Goal: Information Seeking & Learning: Understand process/instructions

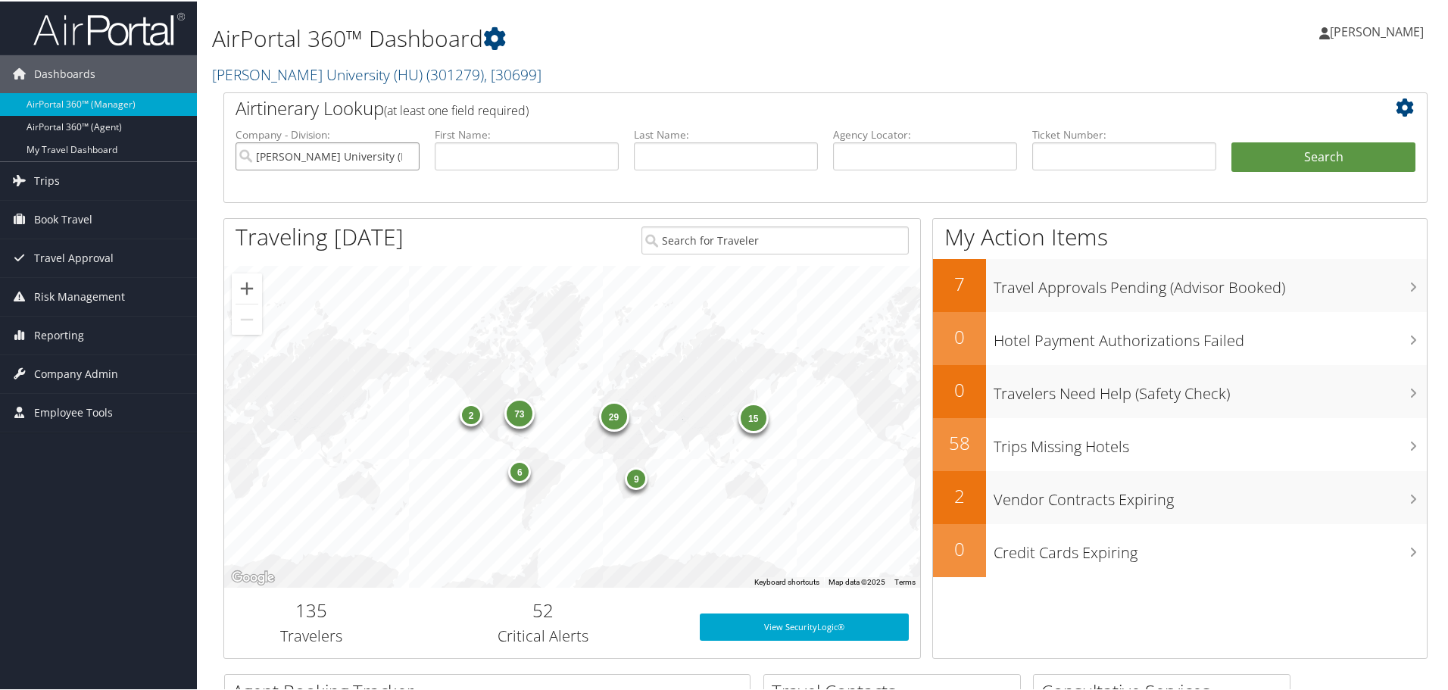
click at [404, 152] on input "Howard University (HU)" at bounding box center [327, 155] width 184 height 28
click at [955, 157] on input "text" at bounding box center [925, 155] width 184 height 28
paste input "D1MRF4"
type input "D1MRF4"
click at [1233, 167] on button "Search" at bounding box center [1323, 156] width 184 height 30
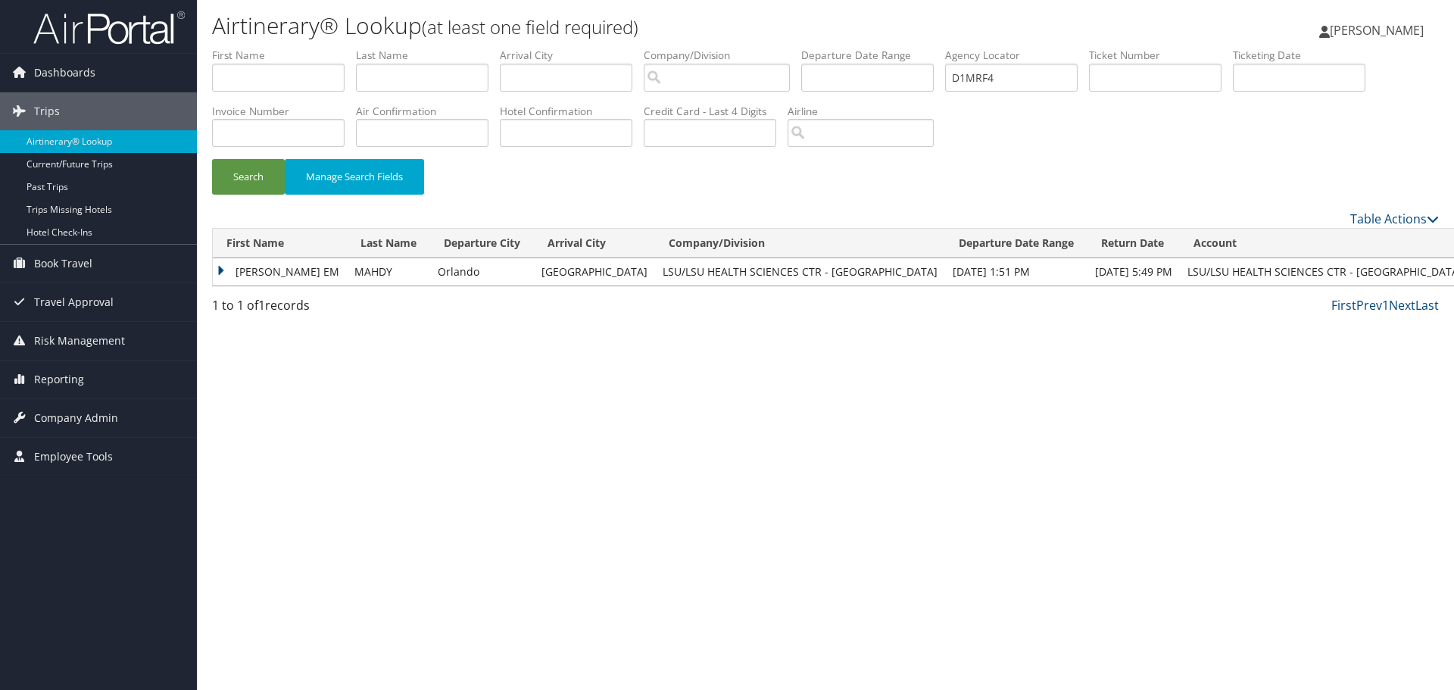
click at [222, 267] on td "AYMAN EM" at bounding box center [280, 271] width 134 height 27
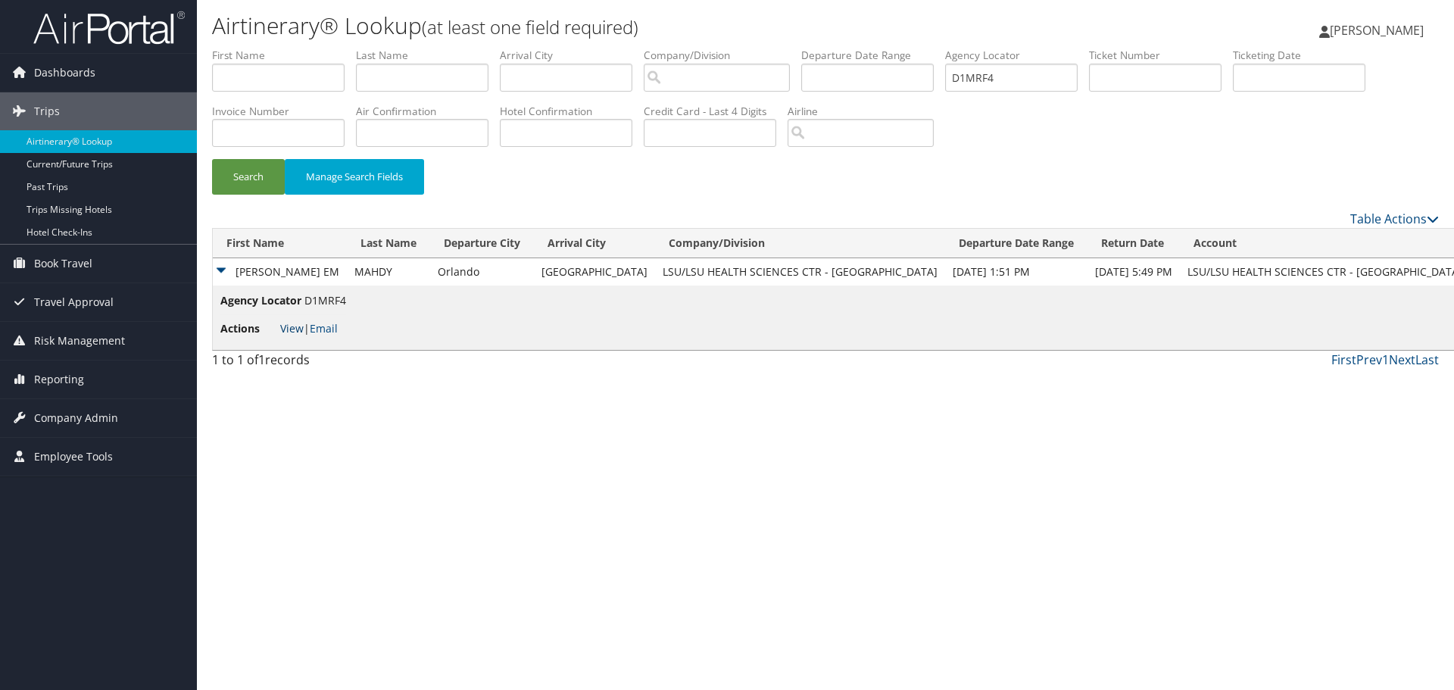
click at [285, 328] on link "View" at bounding box center [291, 328] width 23 height 14
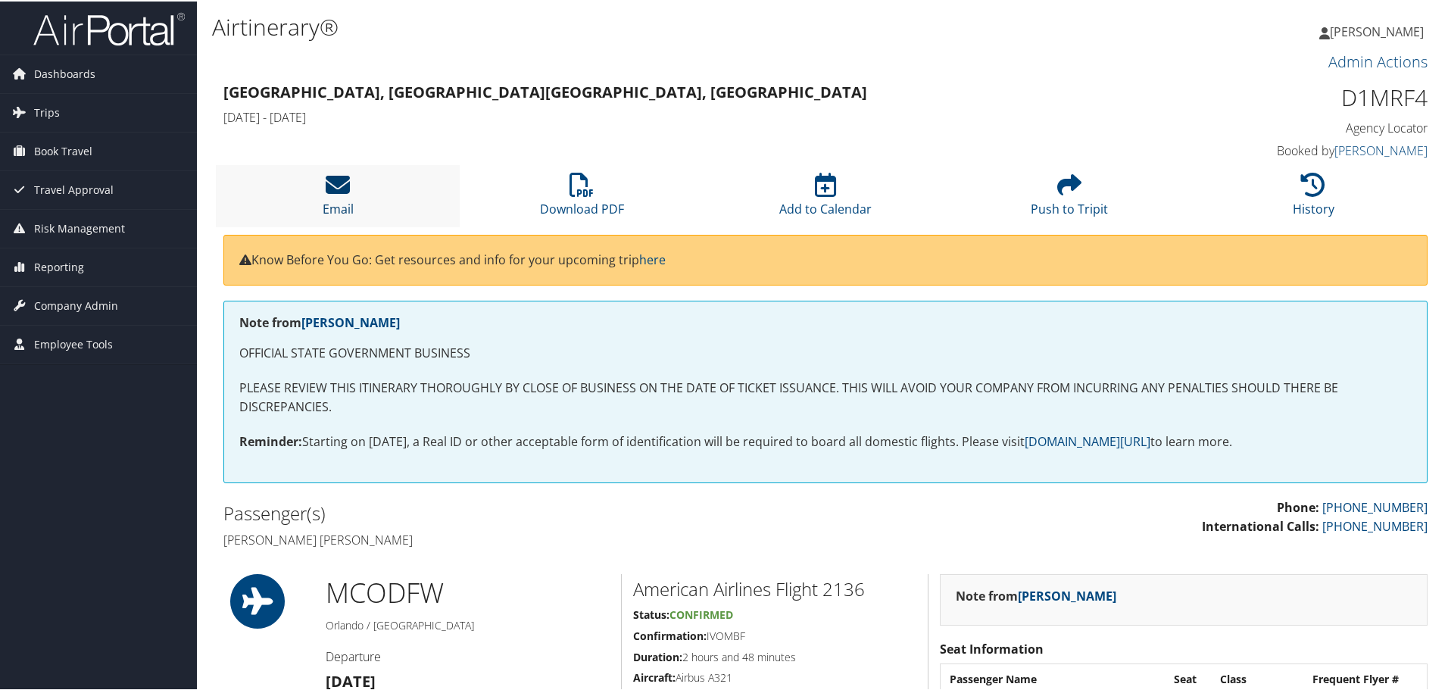
click at [329, 189] on icon at bounding box center [338, 183] width 24 height 24
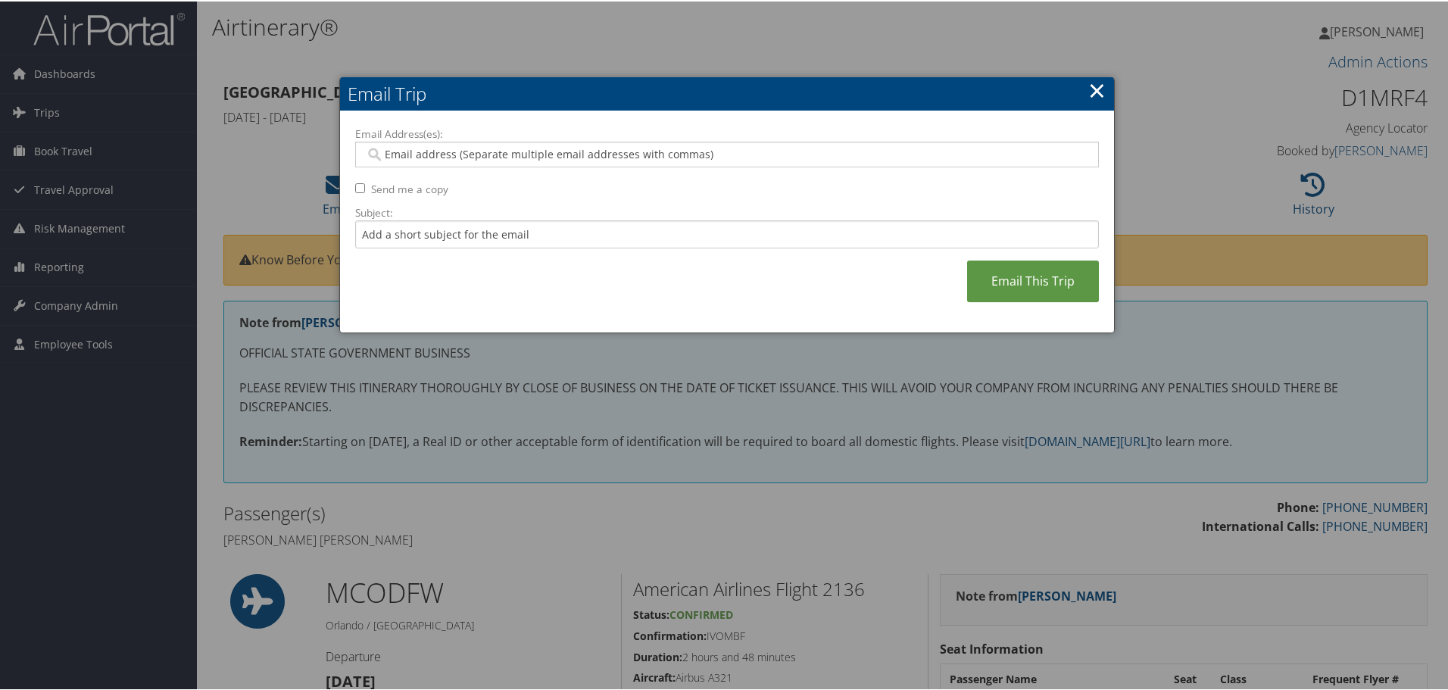
click at [482, 153] on input "Email Address(es):" at bounding box center [726, 152] width 723 height 15
paste input "elizabeth.parish@lsuhs.edu"
type input "elizabeth.parish@lsuhs.edu"
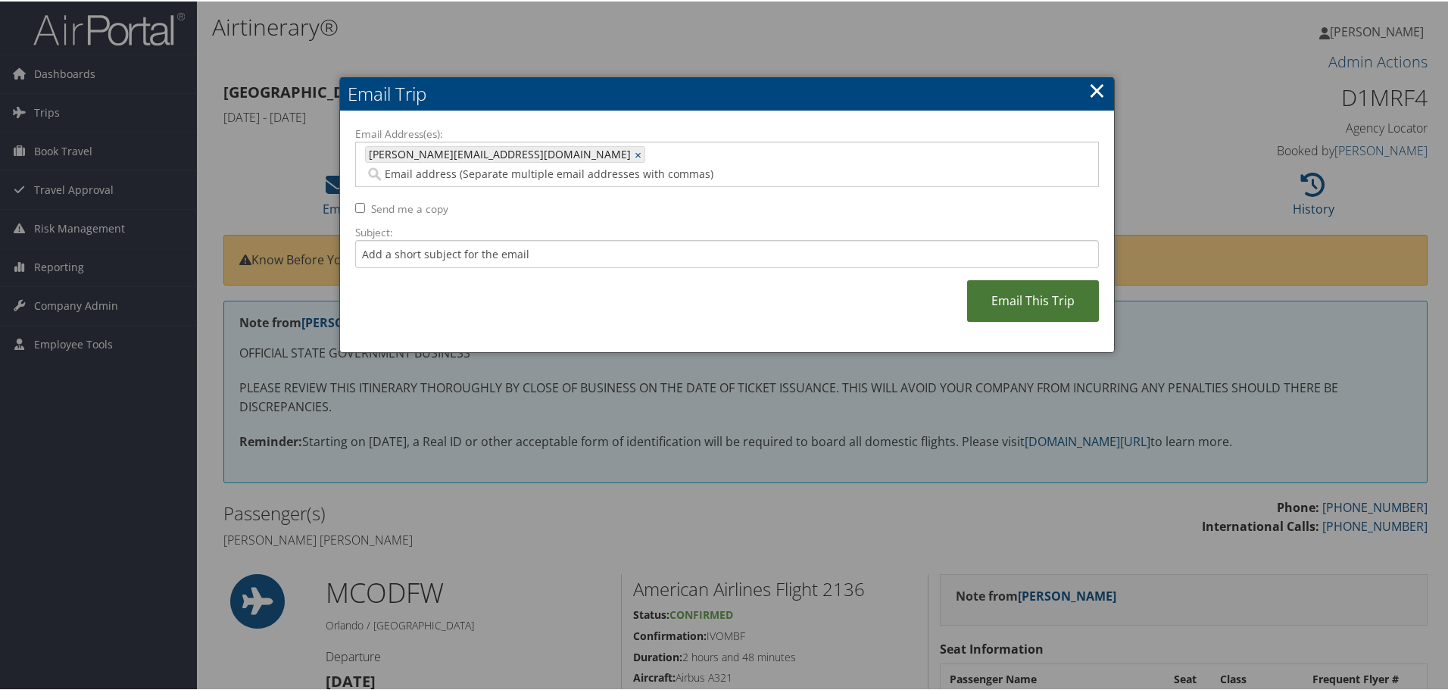
click at [1031, 279] on link "Email This Trip" at bounding box center [1033, 300] width 132 height 42
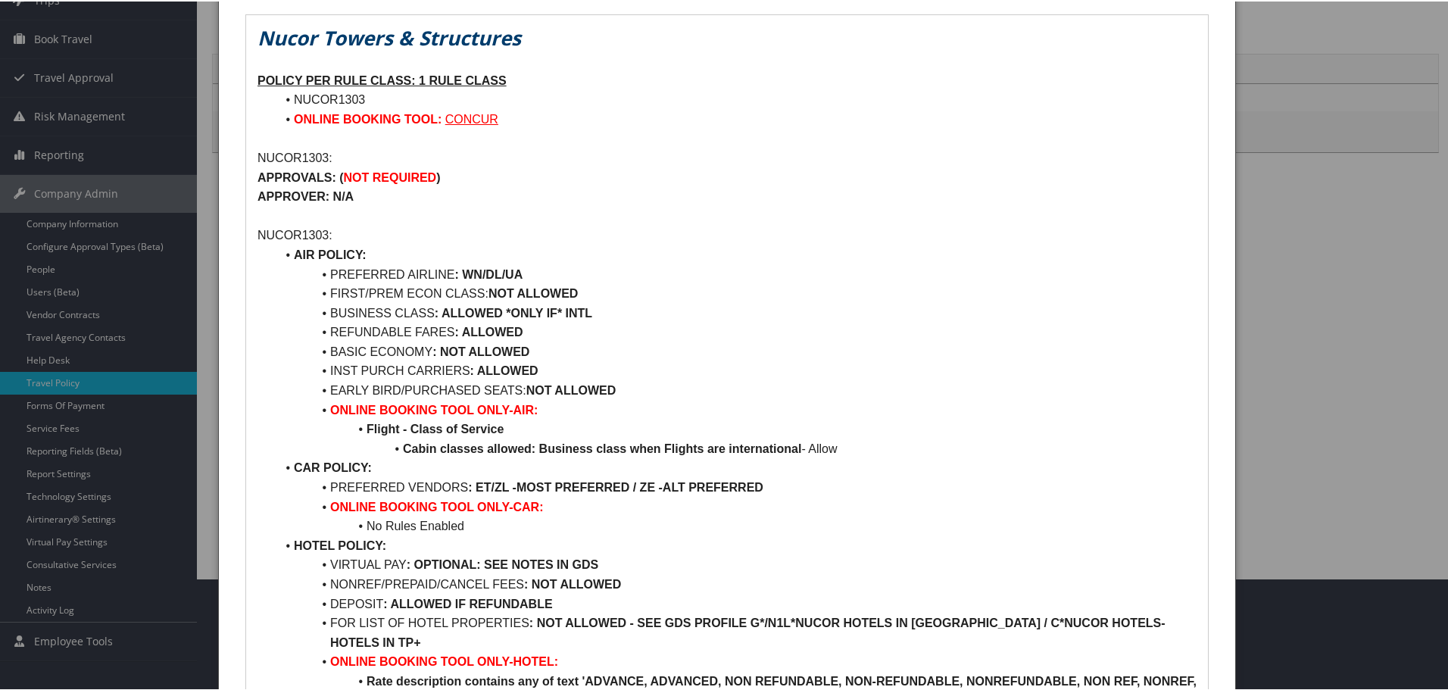
scroll to position [330, 0]
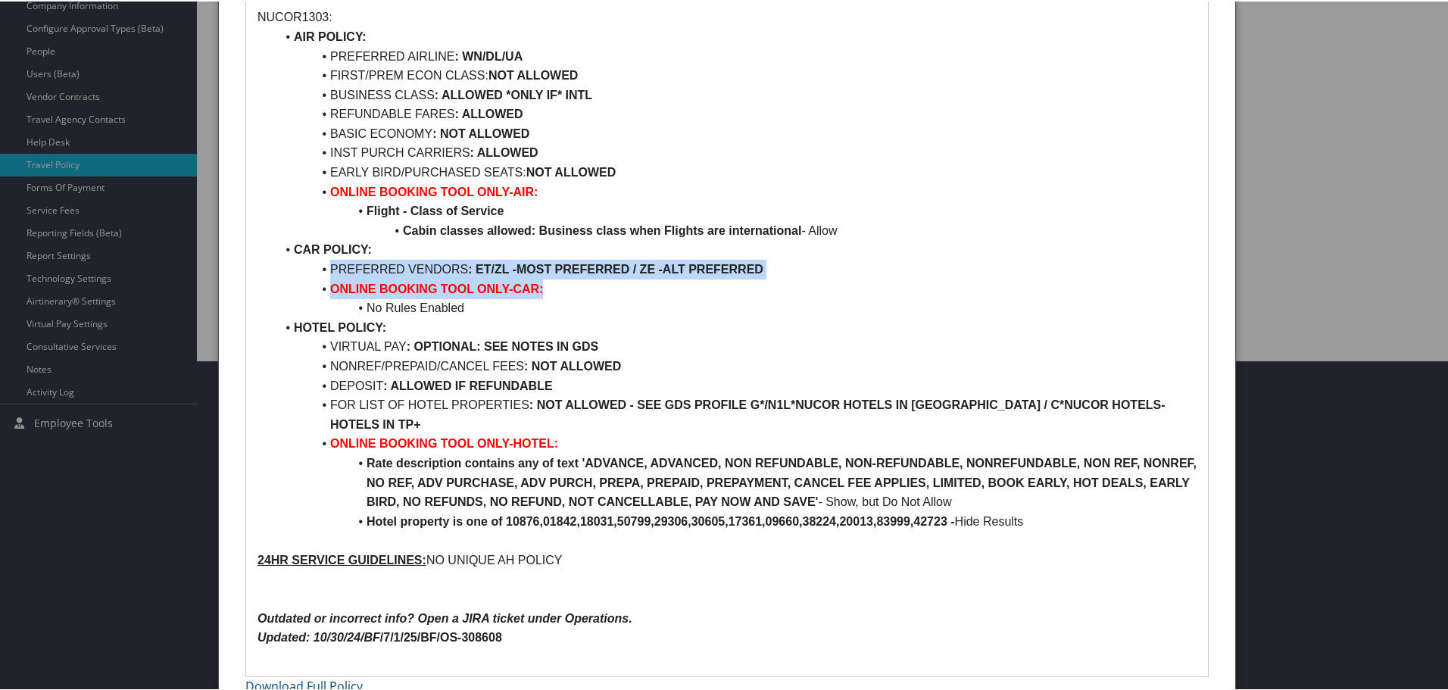
drag, startPoint x: 323, startPoint y: 265, endPoint x: 597, endPoint y: 288, distance: 275.1
click at [597, 288] on ul "AIR POLICY: PREFERRED AIRLINE : WN/DL/UA FIRST/PREM ECON CLASS: NOT ALLOWED BUS…" at bounding box center [726, 277] width 939 height 503
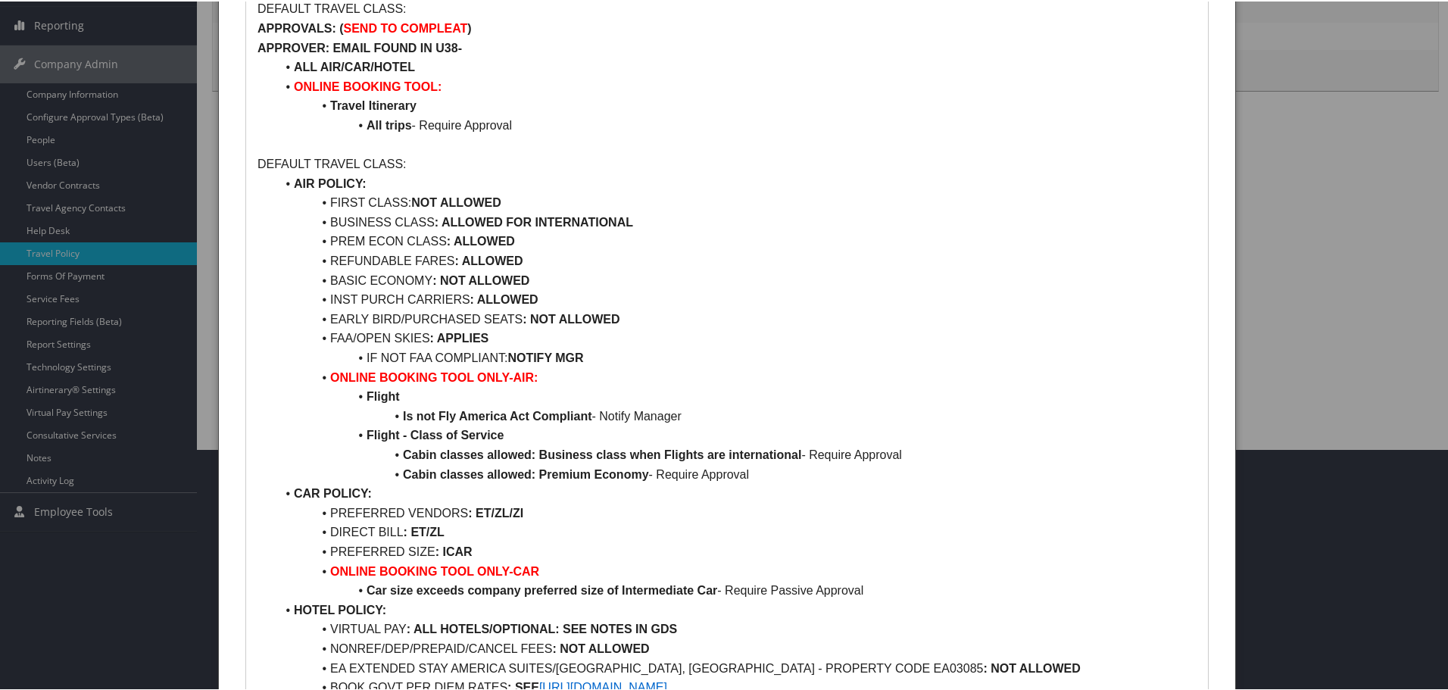
scroll to position [379, 0]
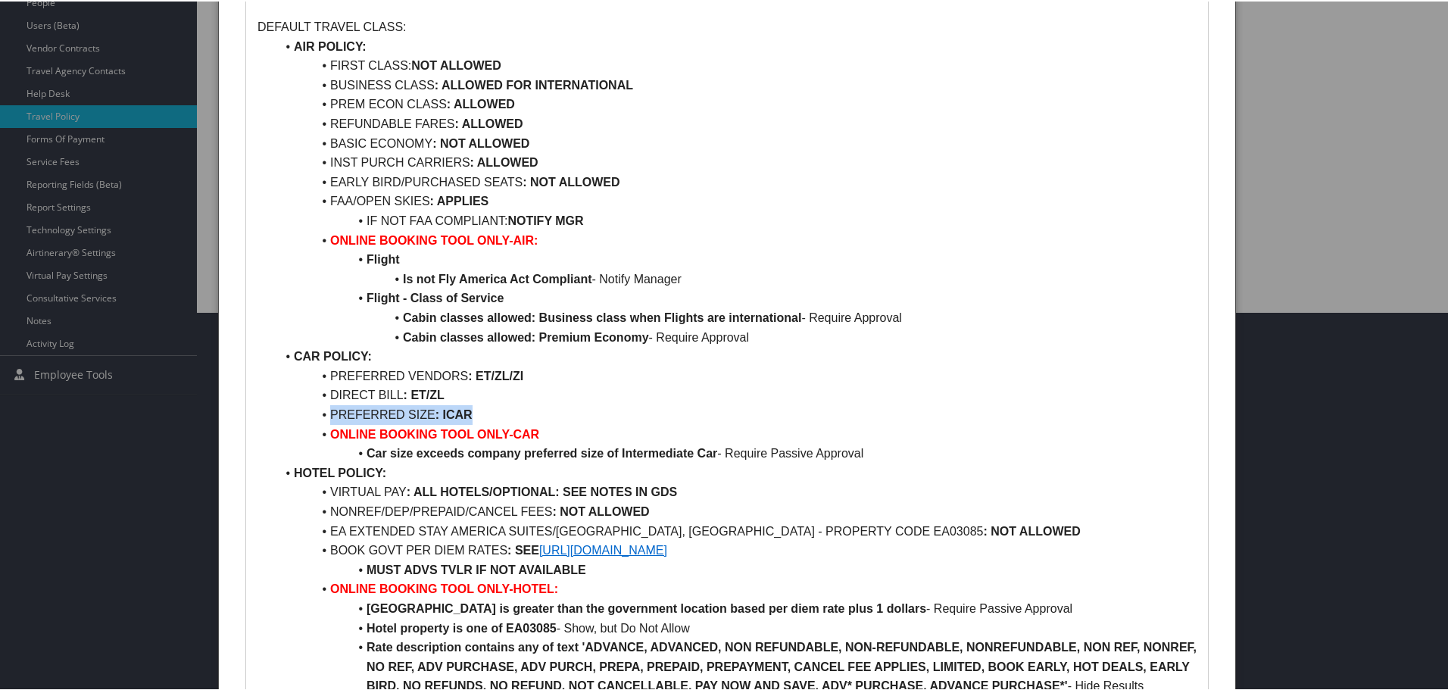
drag, startPoint x: 327, startPoint y: 411, endPoint x: 476, endPoint y: 411, distance: 149.1
click at [476, 411] on li "PREFERRED SIZE : ICAR" at bounding box center [736, 414] width 921 height 20
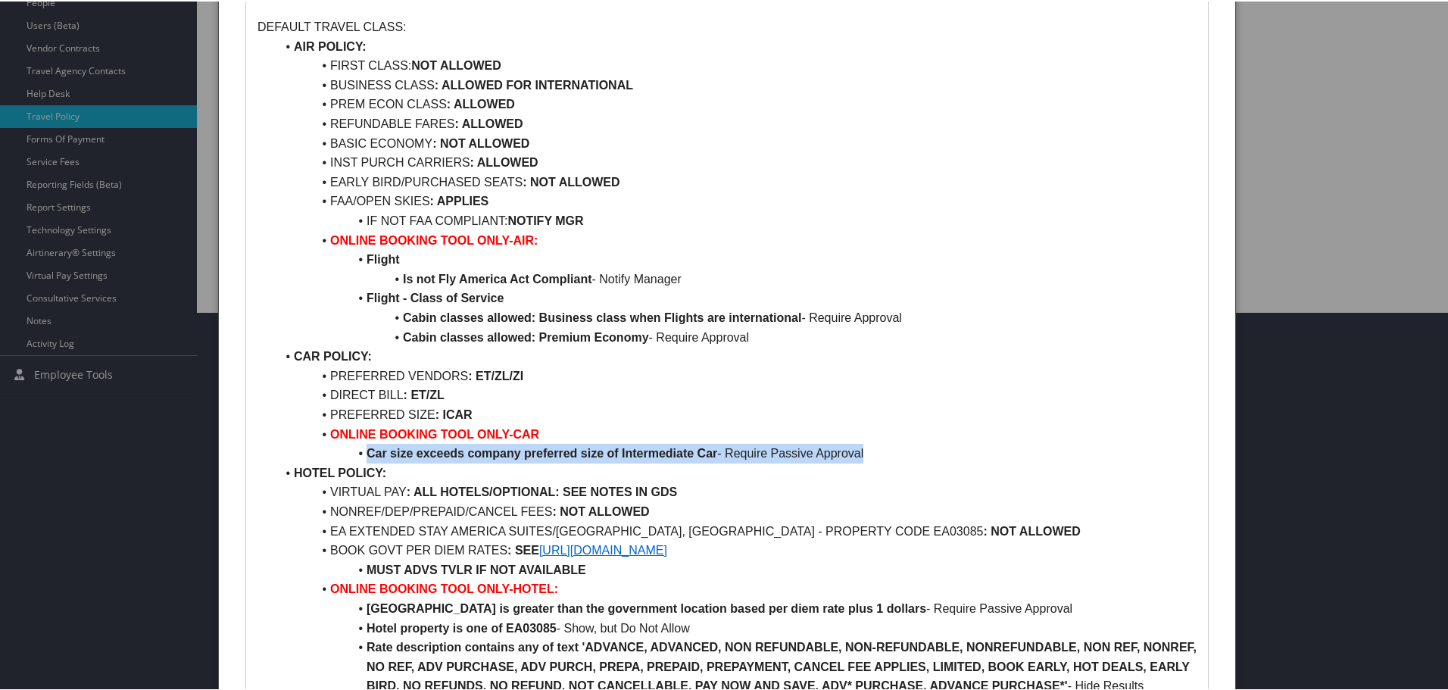
drag, startPoint x: 369, startPoint y: 460, endPoint x: 867, endPoint y: 459, distance: 497.4
click at [867, 459] on li "Car size exceeds company preferred size of Intermediate Car - Require Passive A…" at bounding box center [736, 452] width 921 height 20
click at [740, 455] on li "Car size exceeds company preferred size of Intermediate Car - Require Passive A…" at bounding box center [736, 452] width 921 height 20
drag, startPoint x: 730, startPoint y: 451, endPoint x: 874, endPoint y: 460, distance: 144.1
click at [874, 459] on li "Car size exceeds company preferred size of Intermediate Car - Require Passive A…" at bounding box center [736, 452] width 921 height 20
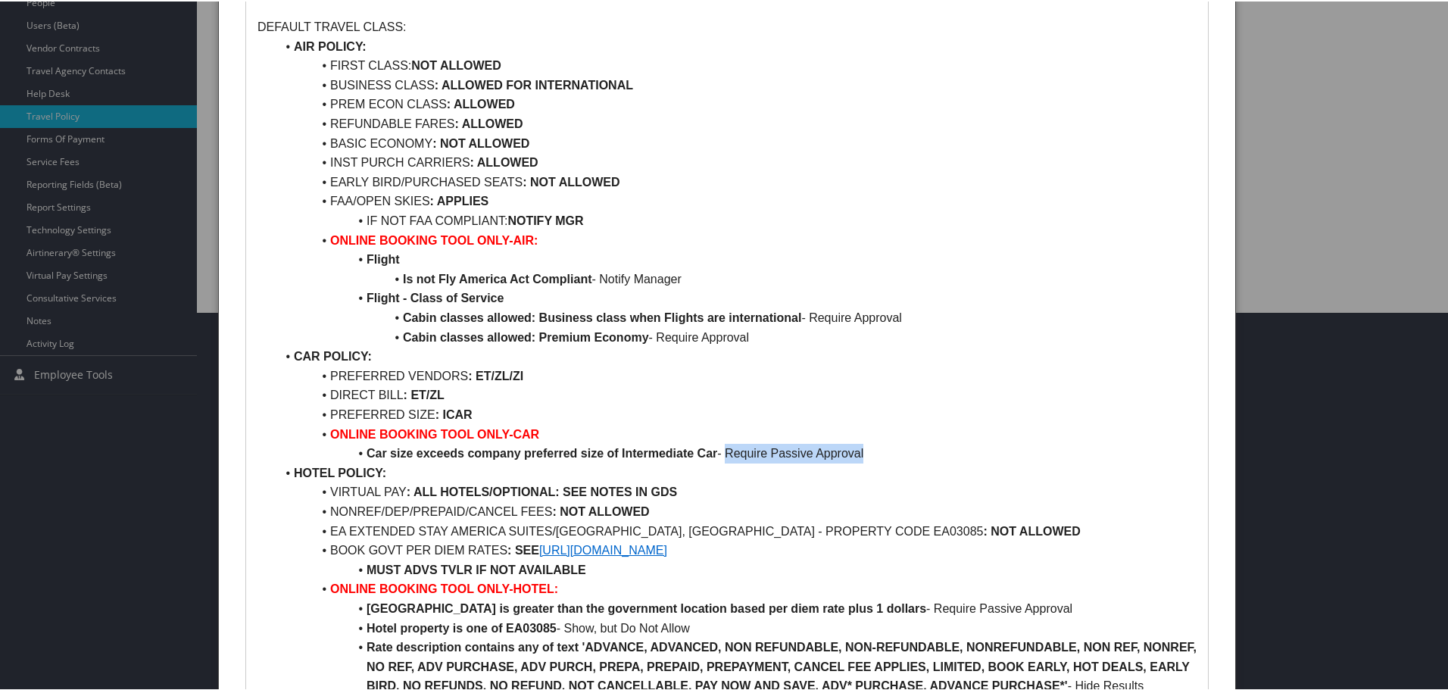
click at [847, 454] on li "Car size exceeds company preferred size of Intermediate Car - Require Passive A…" at bounding box center [736, 452] width 921 height 20
drag, startPoint x: 731, startPoint y: 453, endPoint x: 866, endPoint y: 457, distance: 135.6
click at [866, 457] on li "Car size exceeds company preferred size of Intermediate Car - Require Passive A…" at bounding box center [736, 452] width 921 height 20
drag, startPoint x: 354, startPoint y: 393, endPoint x: 446, endPoint y: 396, distance: 91.7
click at [446, 396] on li "DIRECT BILL : ET/ZL" at bounding box center [736, 394] width 921 height 20
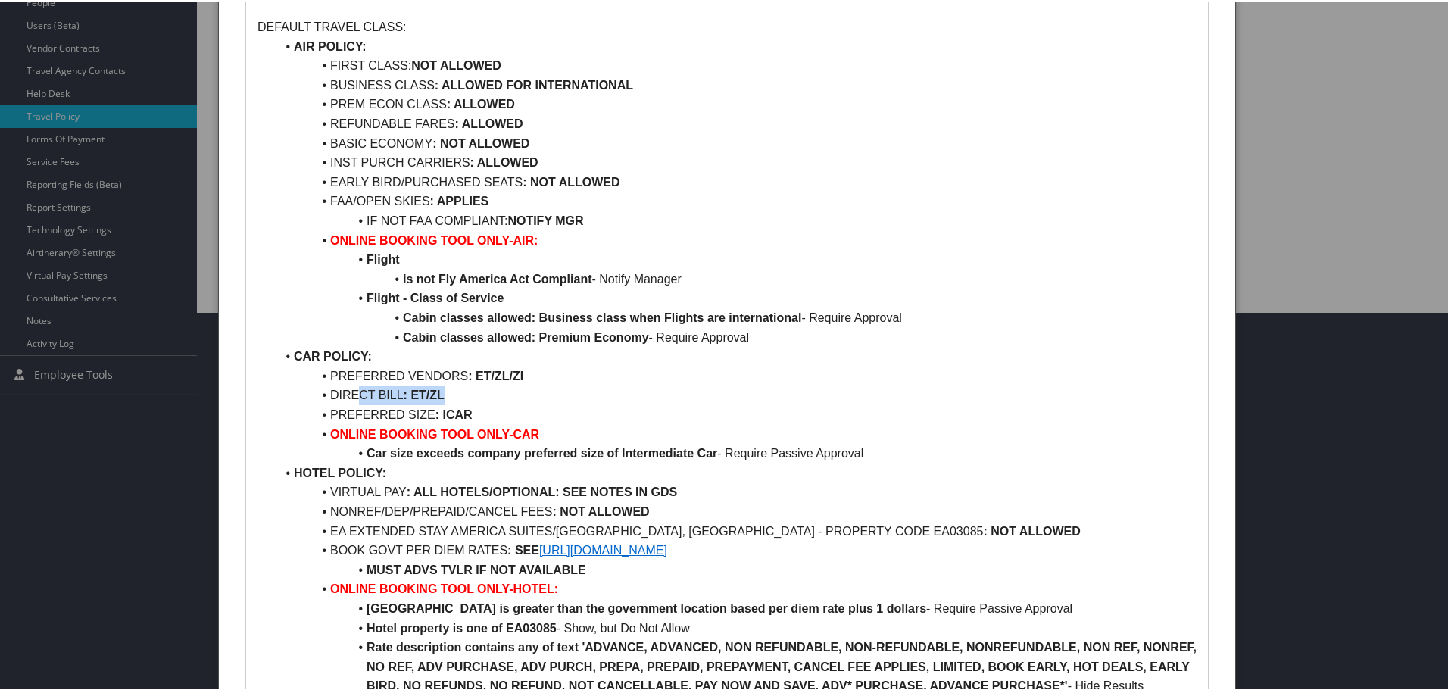
click at [425, 397] on strong ": ET/ZL" at bounding box center [424, 393] width 41 height 13
drag, startPoint x: 329, startPoint y: 394, endPoint x: 442, endPoint y: 395, distance: 112.8
click at [442, 395] on li "DIRECT BILL : ET/ZL" at bounding box center [736, 394] width 921 height 20
click at [322, 398] on li "DIRECT BILL : ET/ZL" at bounding box center [736, 394] width 921 height 20
drag, startPoint x: 330, startPoint y: 393, endPoint x: 446, endPoint y: 395, distance: 115.9
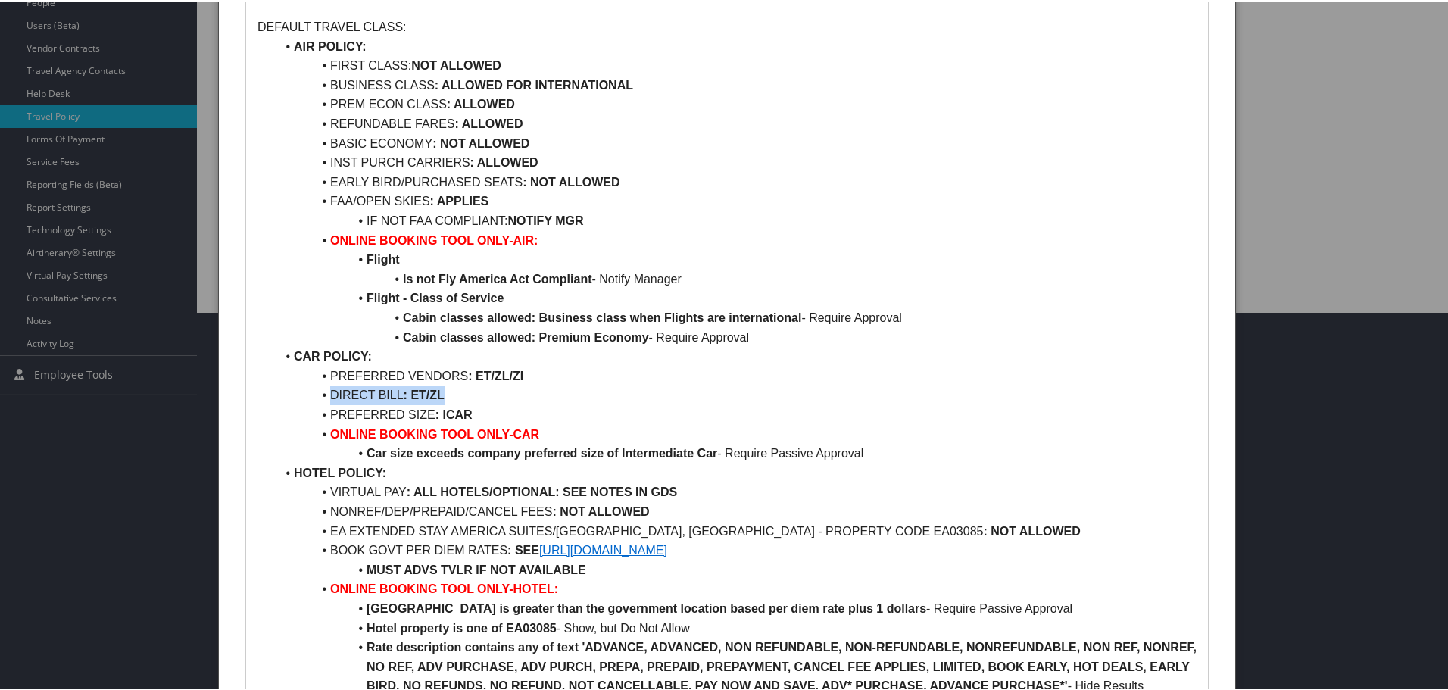
click at [446, 395] on li "DIRECT BILL : ET/ZL" at bounding box center [736, 394] width 921 height 20
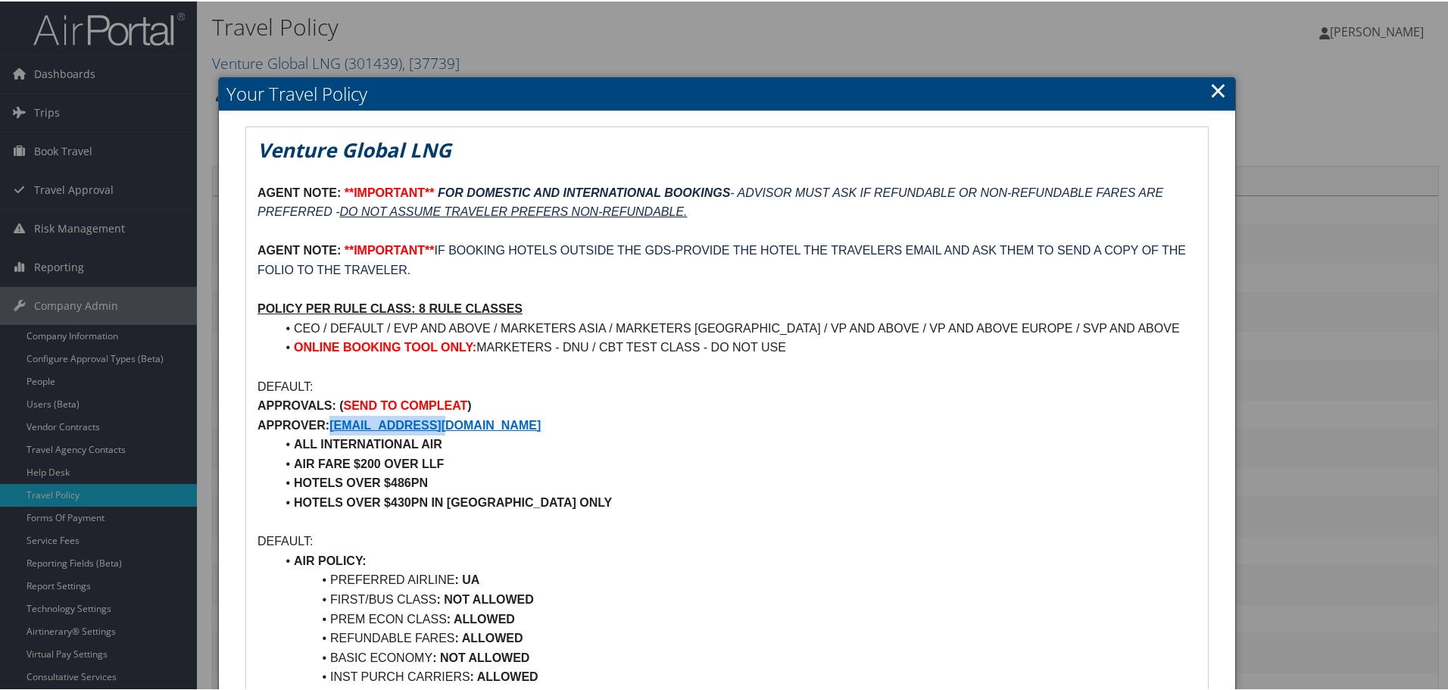
drag, startPoint x: 331, startPoint y: 420, endPoint x: 472, endPoint y: 426, distance: 140.9
click at [472, 426] on p "APPROVER: [EMAIL_ADDRESS][DOMAIN_NAME]" at bounding box center [726, 424] width 939 height 20
click at [489, 424] on p "APPROVER: TRAVEL@VGLNG.COM" at bounding box center [726, 424] width 939 height 20
drag, startPoint x: 491, startPoint y: 419, endPoint x: 259, endPoint y: 418, distance: 232.4
click at [259, 418] on p "APPROVER: TRAVEL@VGLNG.COM" at bounding box center [726, 424] width 939 height 20
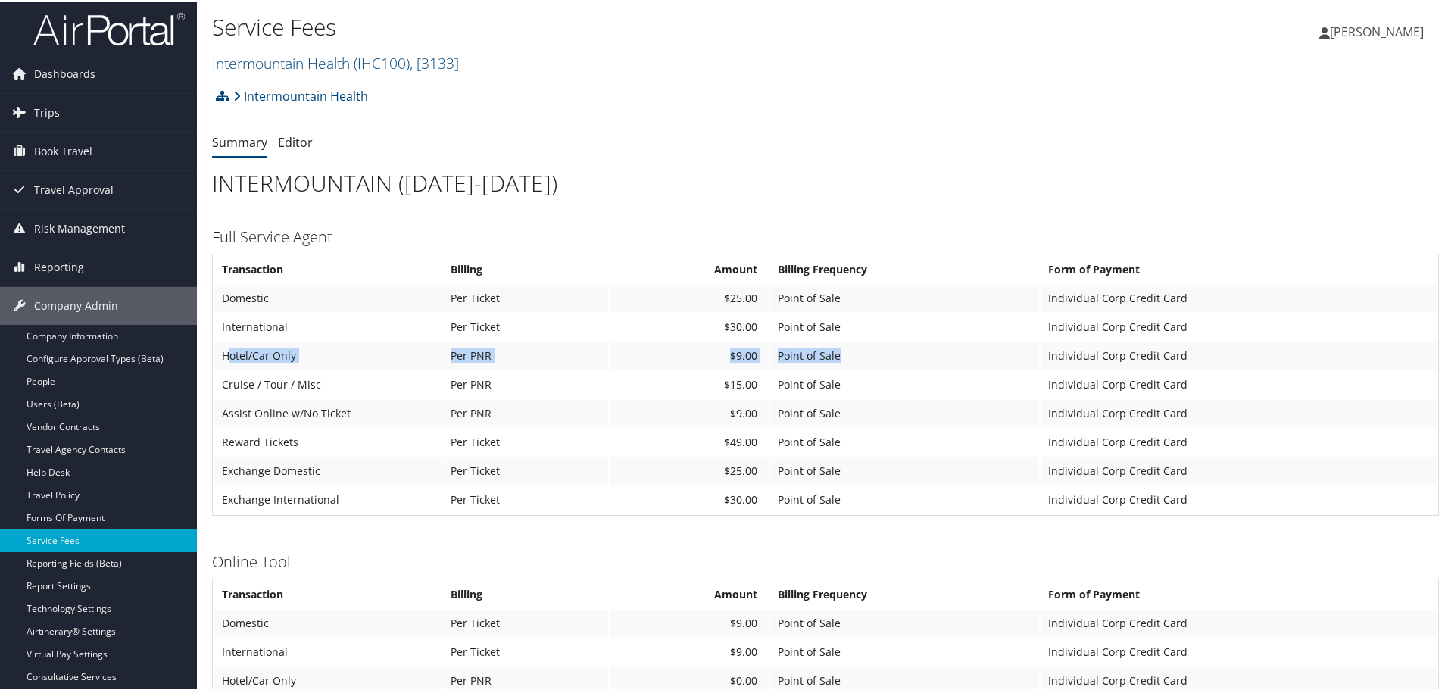
drag, startPoint x: 226, startPoint y: 353, endPoint x: 859, endPoint y: 360, distance: 633.0
click at [859, 360] on tr "Hotel/Car Only Per PNR $9.00 Point of Sale Individual Corp Credit Card" at bounding box center [825, 354] width 1222 height 27
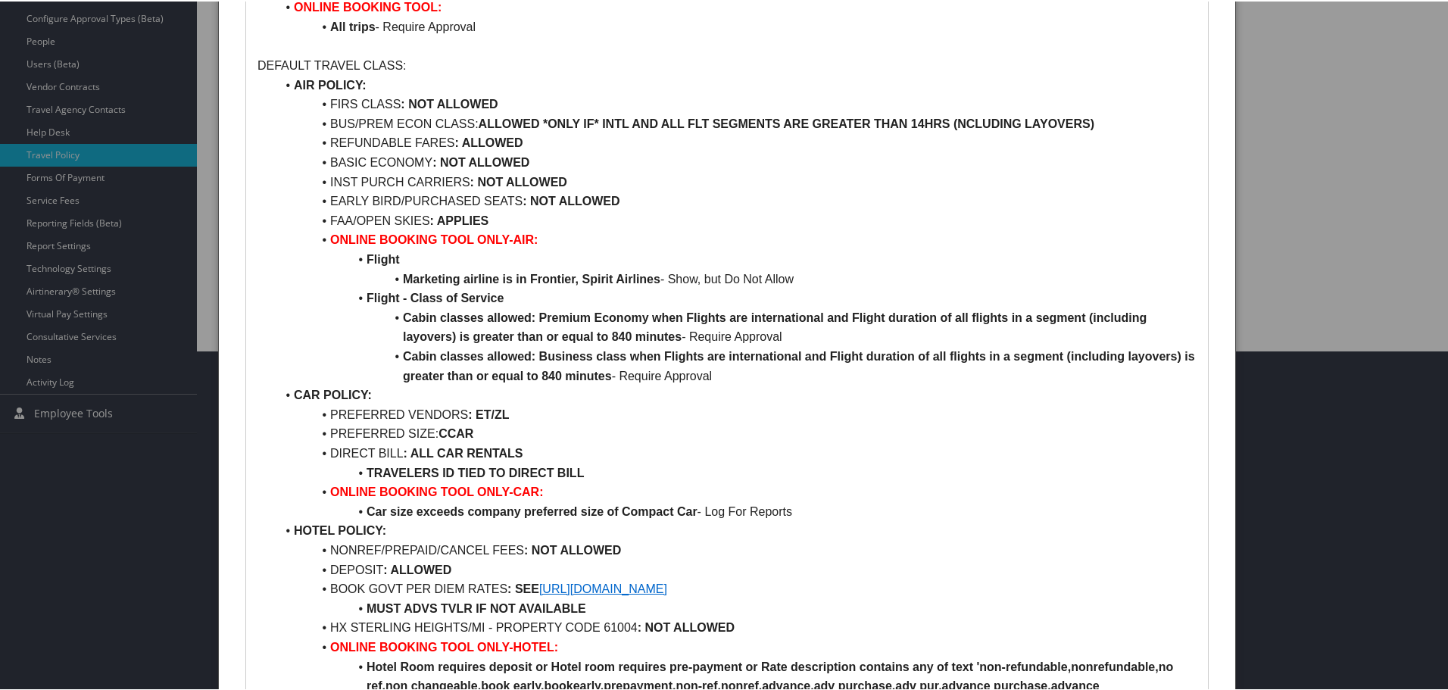
scroll to position [454, 0]
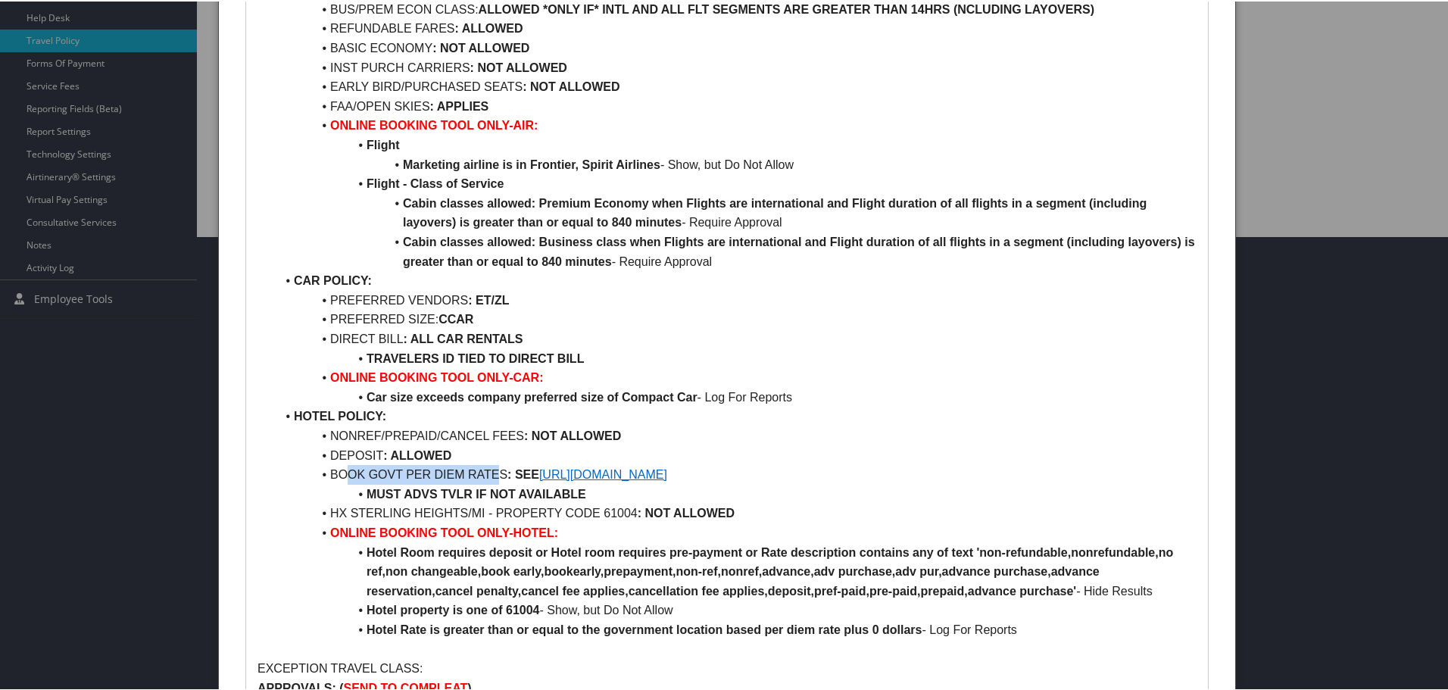
drag, startPoint x: 342, startPoint y: 474, endPoint x: 495, endPoint y: 470, distance: 153.0
click at [500, 470] on li "BOOK GOVT PER DIEM RATES : SEE [URL][DOMAIN_NAME]" at bounding box center [736, 473] width 921 height 20
click at [450, 470] on li "BOOK GOVT PER DIEM RATES : SEE [URL][DOMAIN_NAME]" at bounding box center [736, 473] width 921 height 20
